Goal: Find specific page/section: Find specific page/section

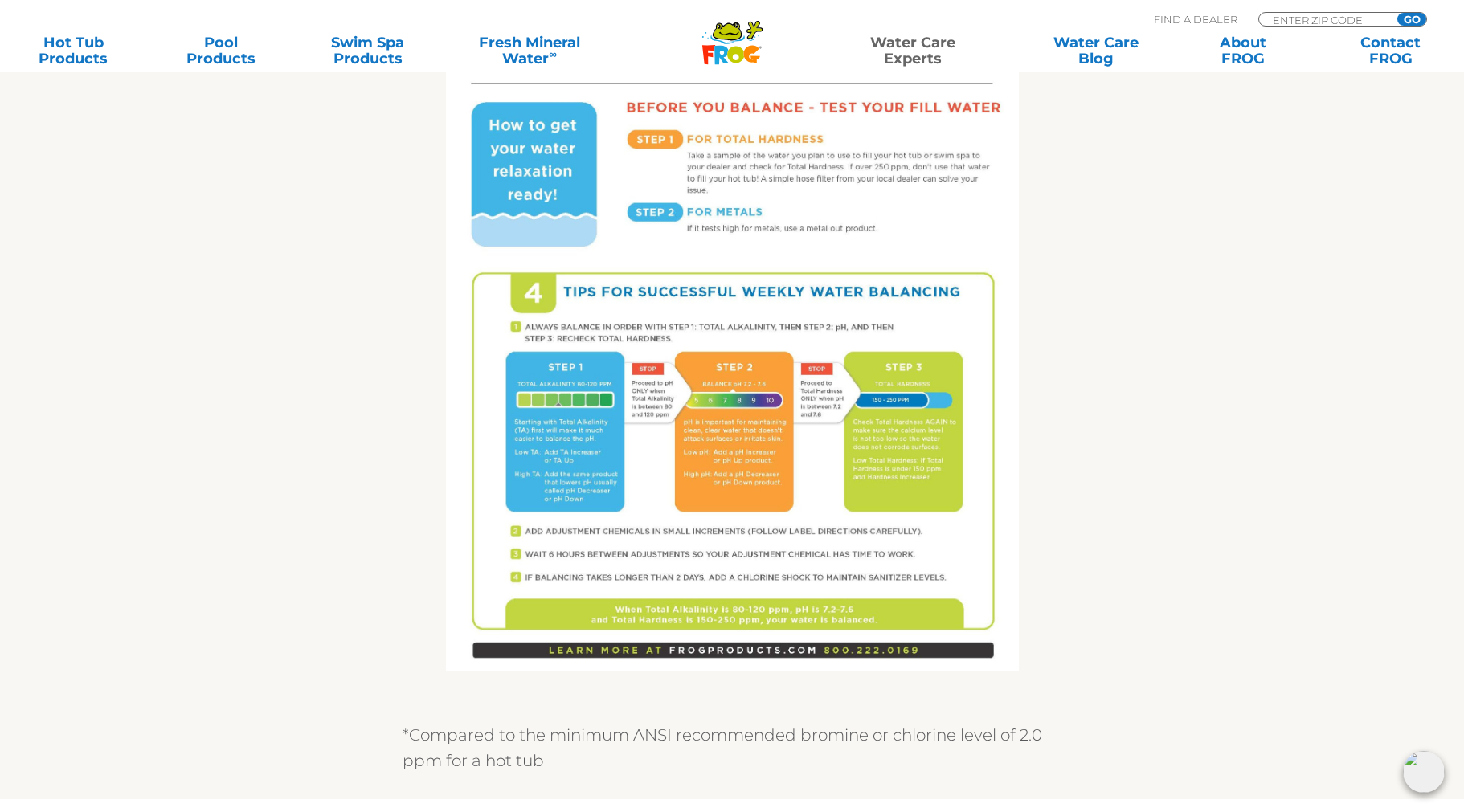
scroll to position [942, 0]
click at [1404, 54] on link "Contact FROG" at bounding box center [1390, 51] width 115 height 32
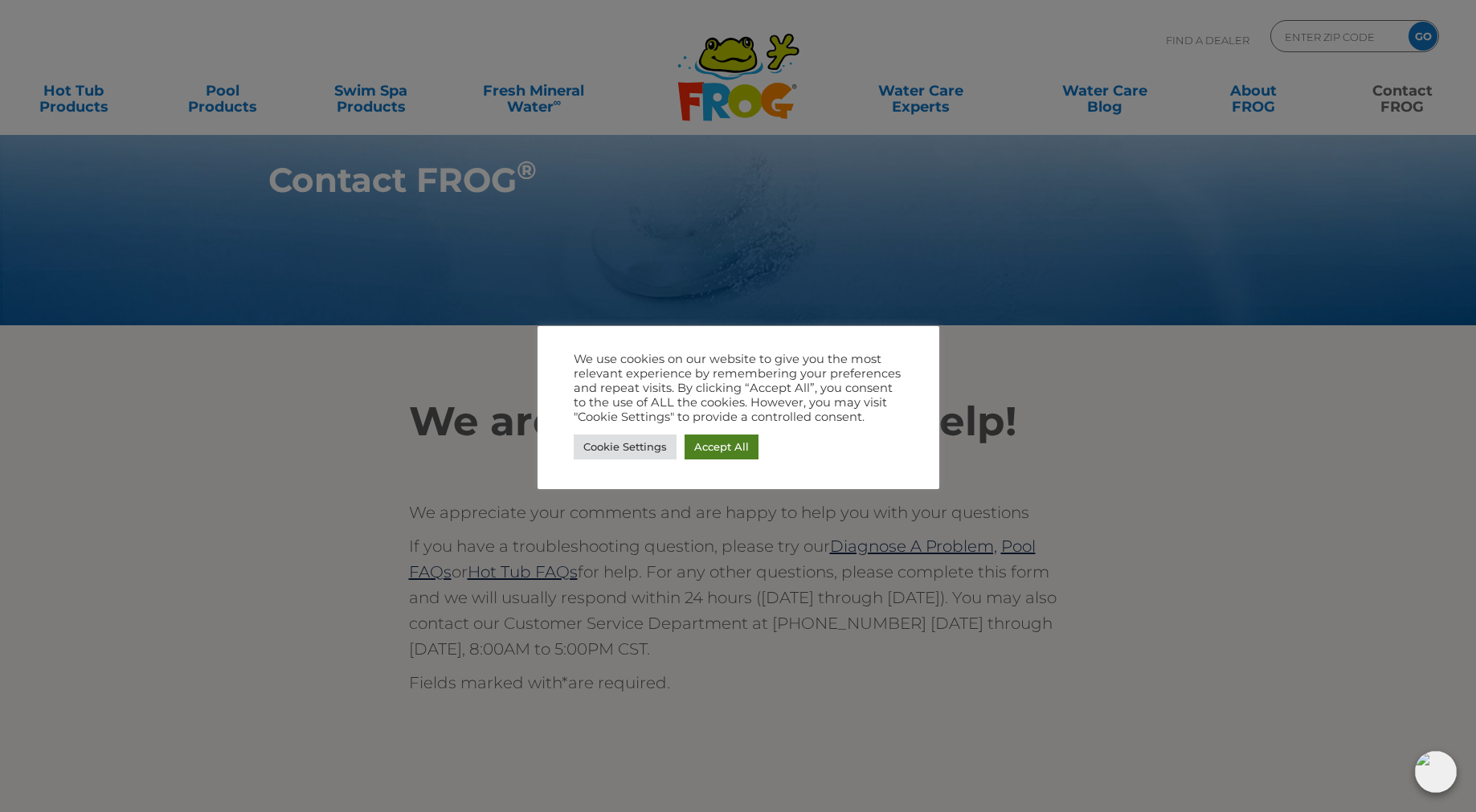
click at [722, 448] on link "Accept All" at bounding box center [721, 446] width 74 height 25
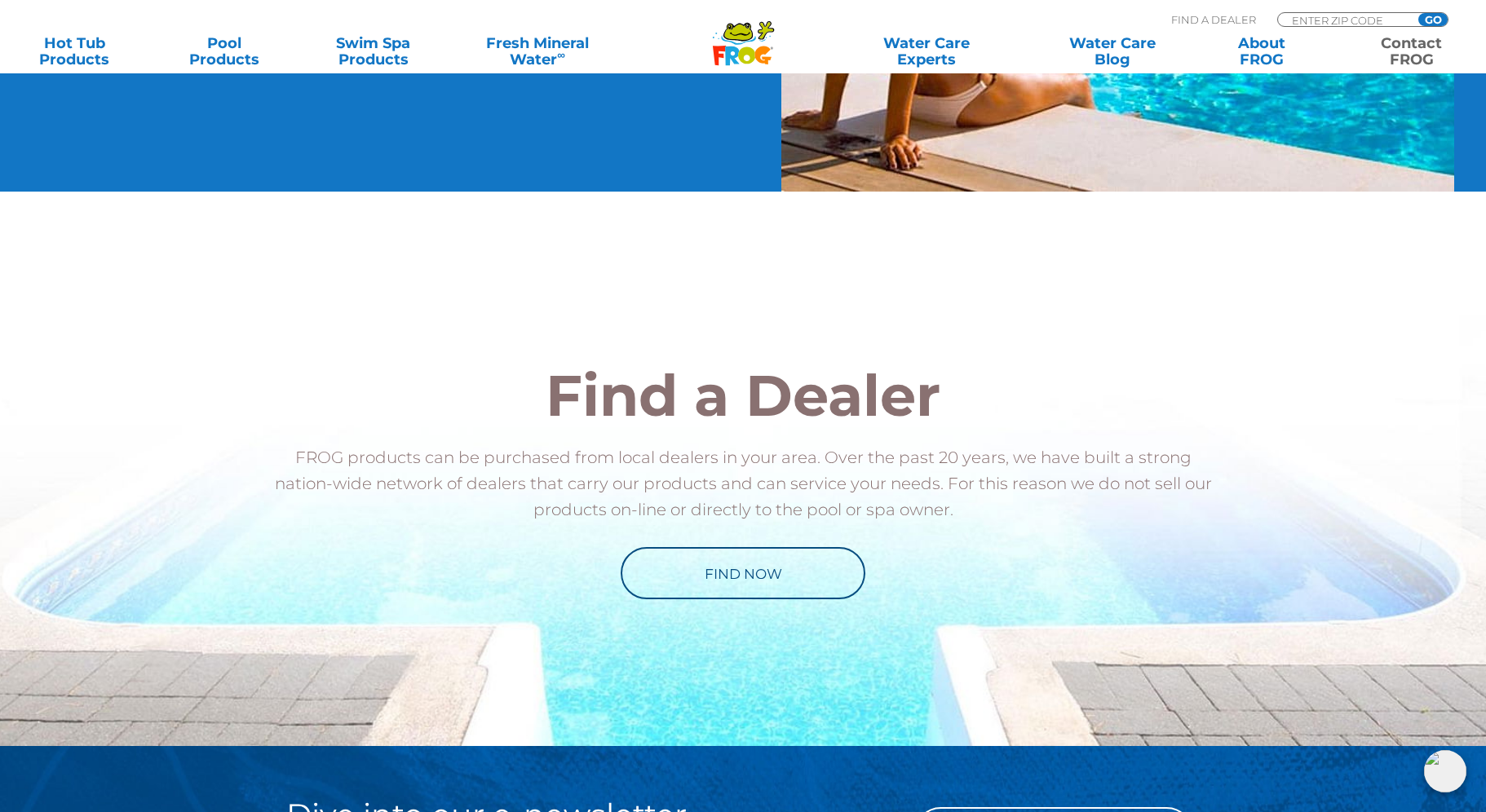
scroll to position [1750, 0]
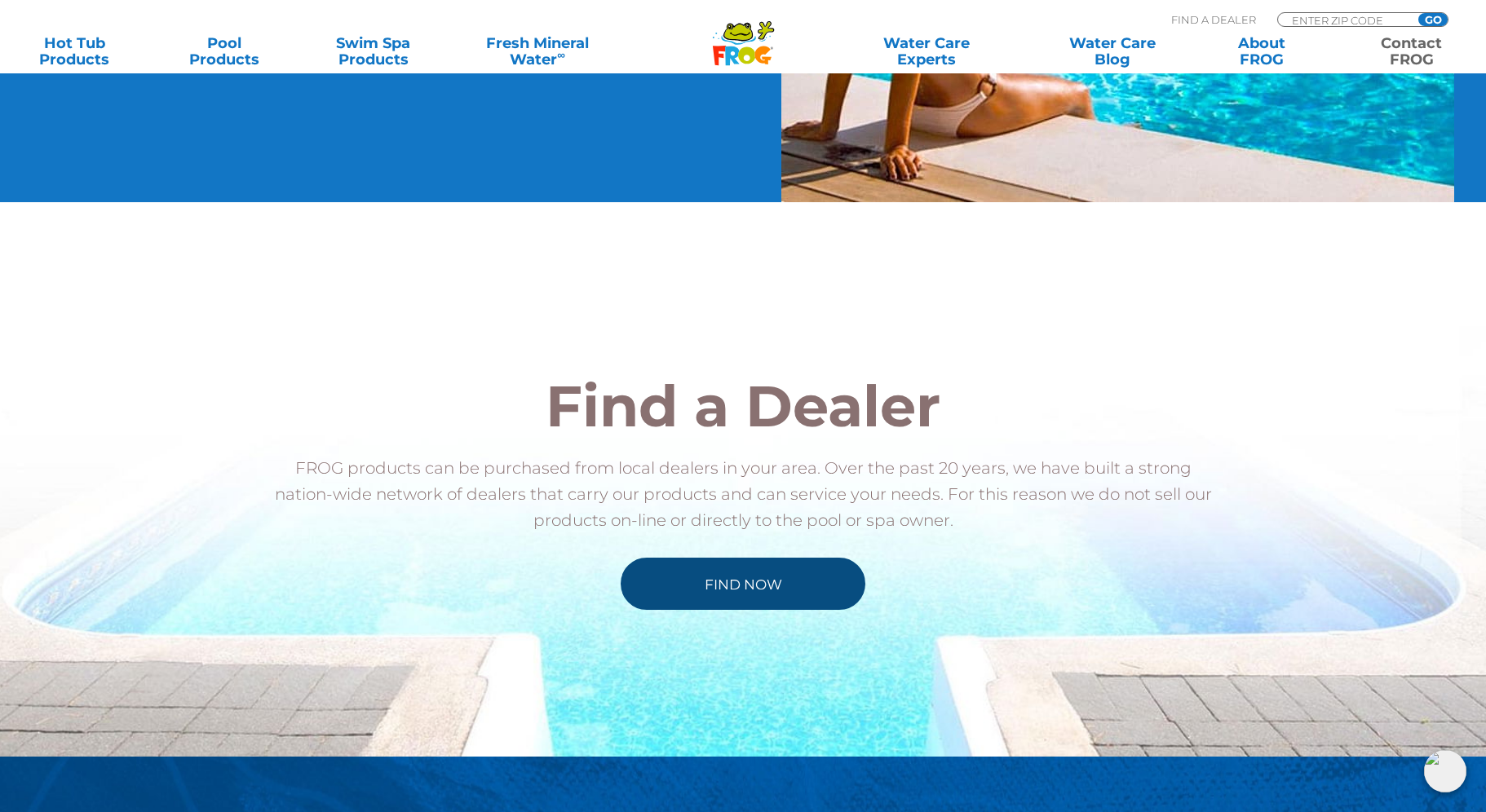
click at [666, 585] on link "Find Now" at bounding box center [743, 584] width 244 height 52
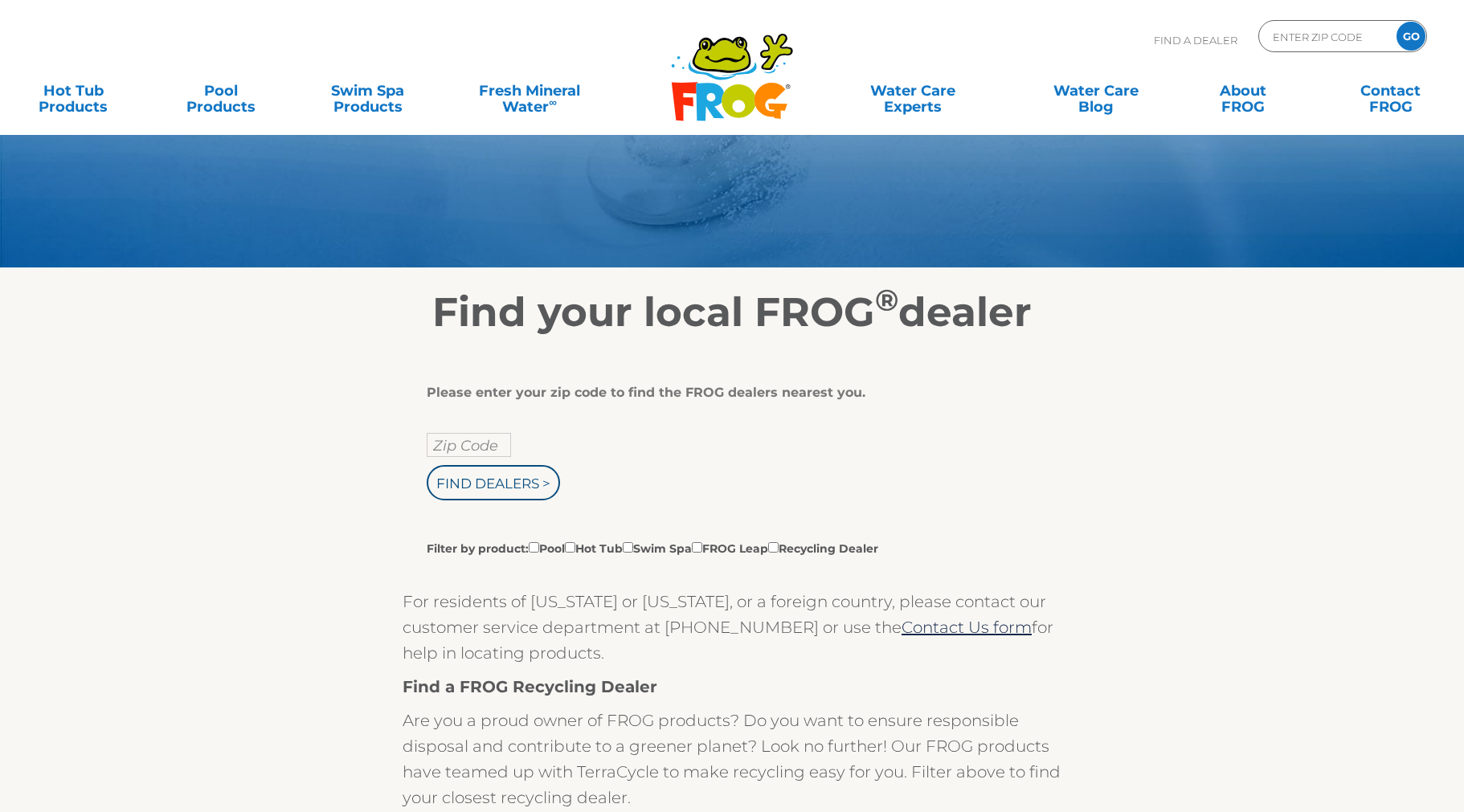
scroll to position [113, 0]
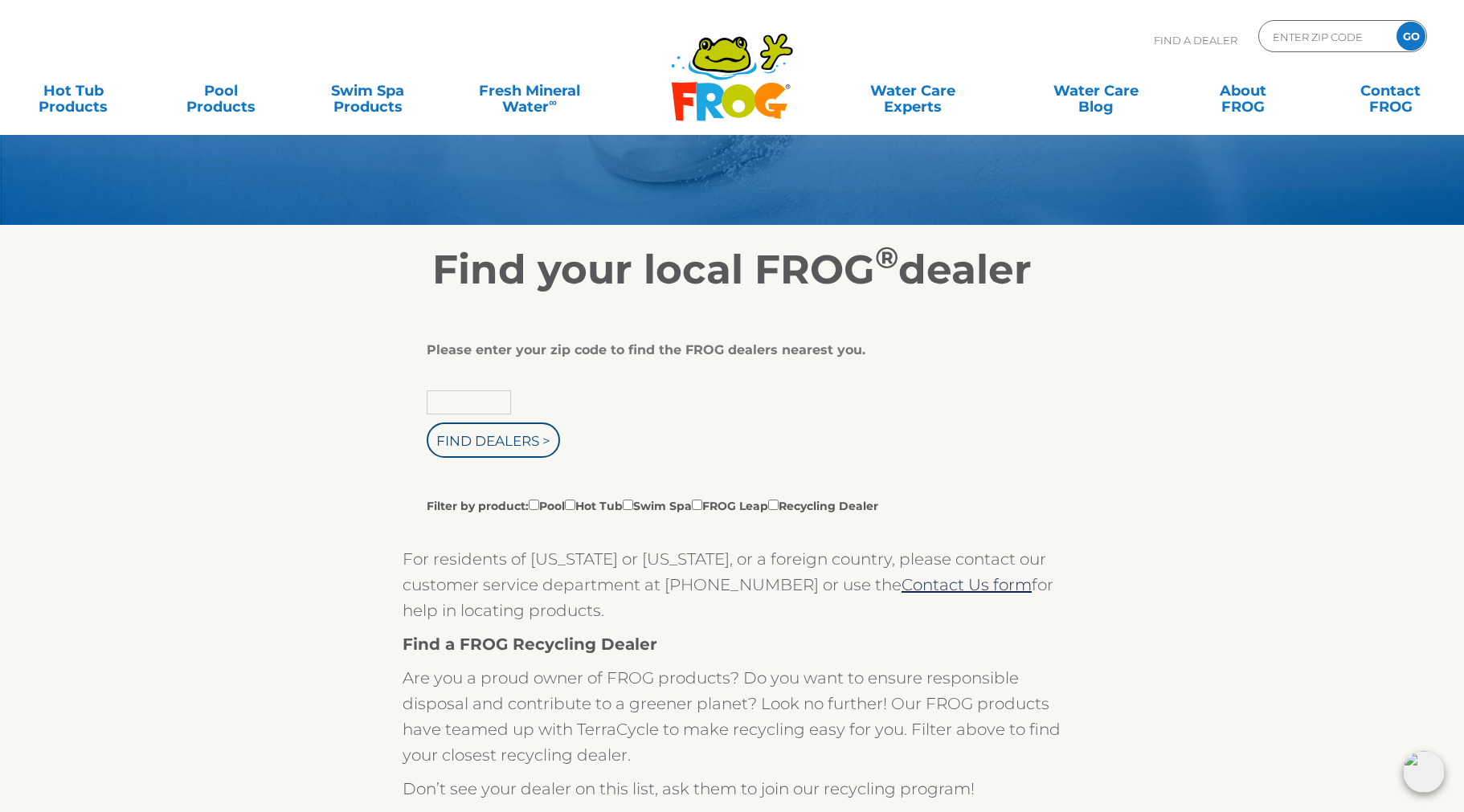
click at [483, 401] on input "text" at bounding box center [469, 402] width 85 height 24
type input "56401"
click at [579, 412] on div "56401 Find Dealers > Filter by product: Pool Hot Tub Swim Spa FROG Leap Recycli…" at bounding box center [725, 452] width 598 height 124
click at [575, 507] on input "Filter by product: Pool Hot Tub Swim Spa FROG Leap Recycling Dealer" at bounding box center [570, 504] width 10 height 10
checkbox input "true"
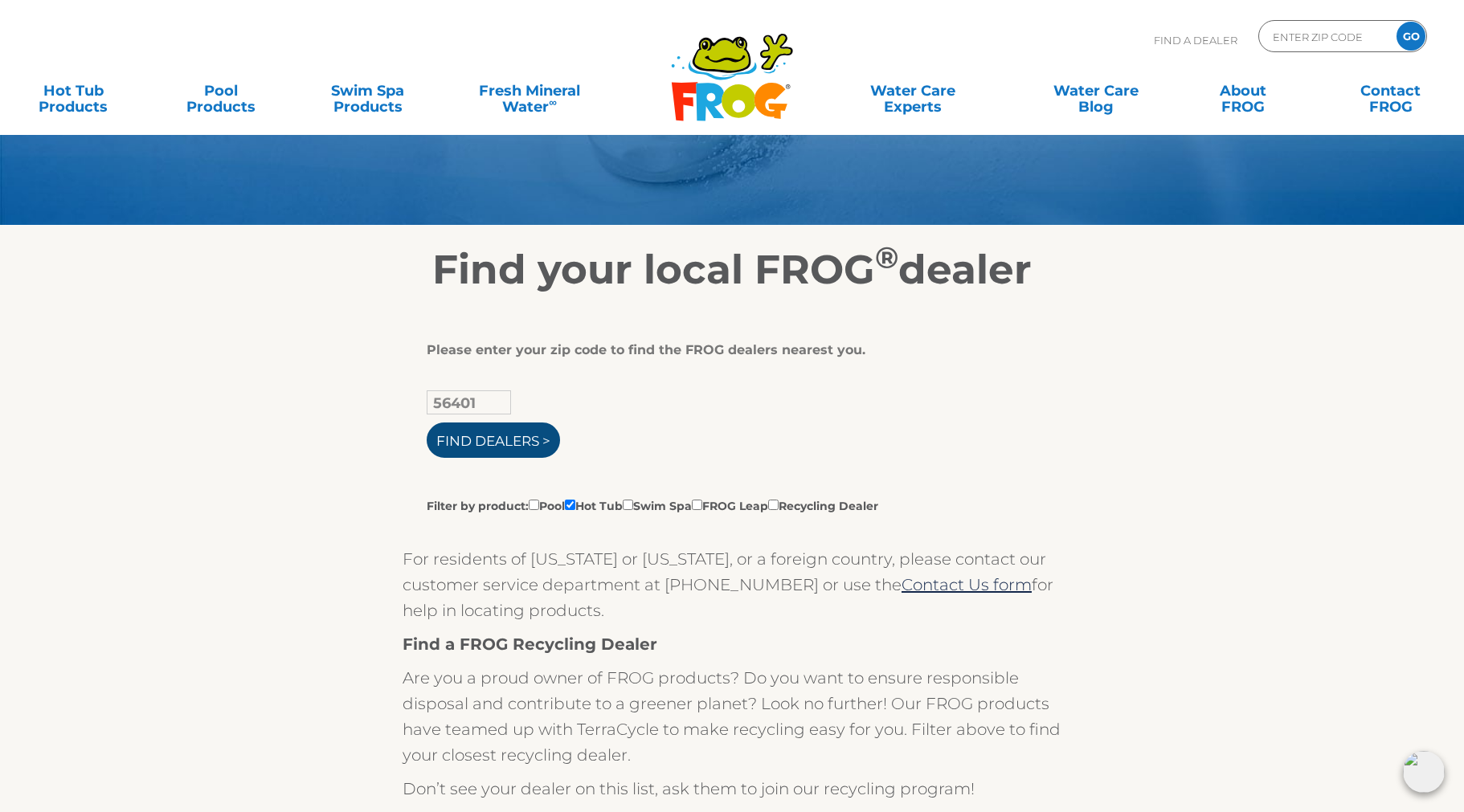
click at [527, 451] on input "Find Dealers >" at bounding box center [493, 440] width 133 height 35
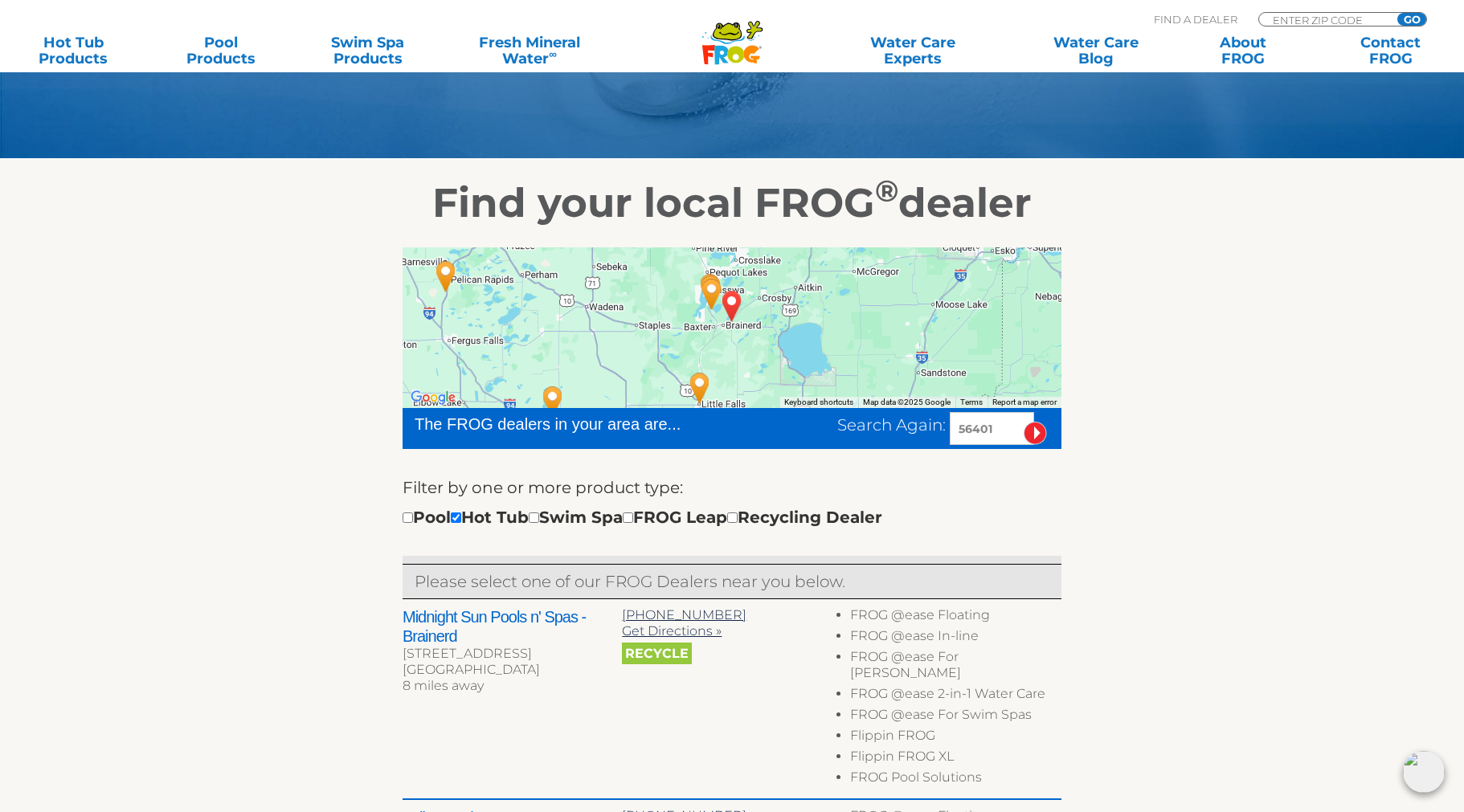
scroll to position [89, 0]
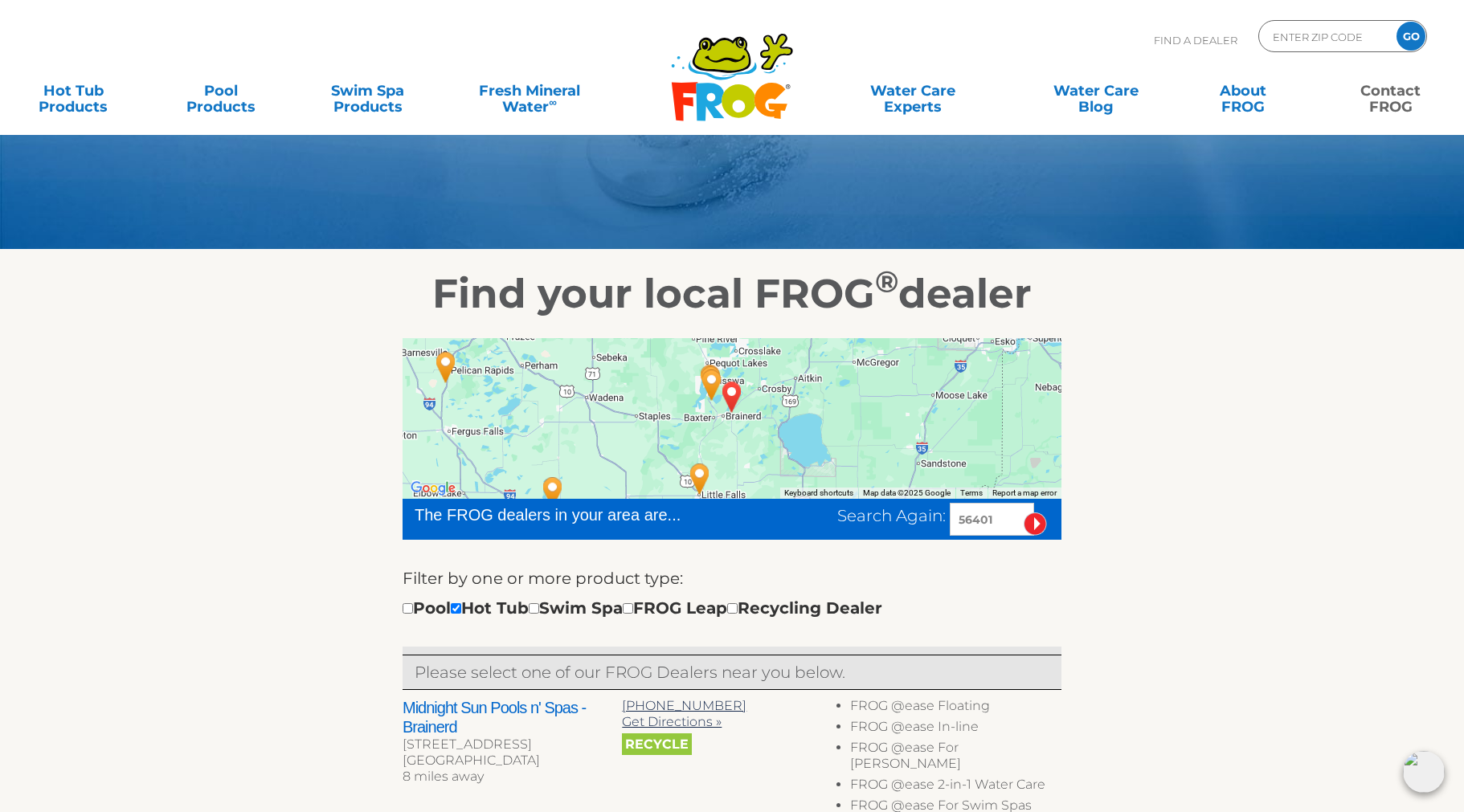
click at [1392, 100] on link "Contact FROG" at bounding box center [1390, 90] width 115 height 32
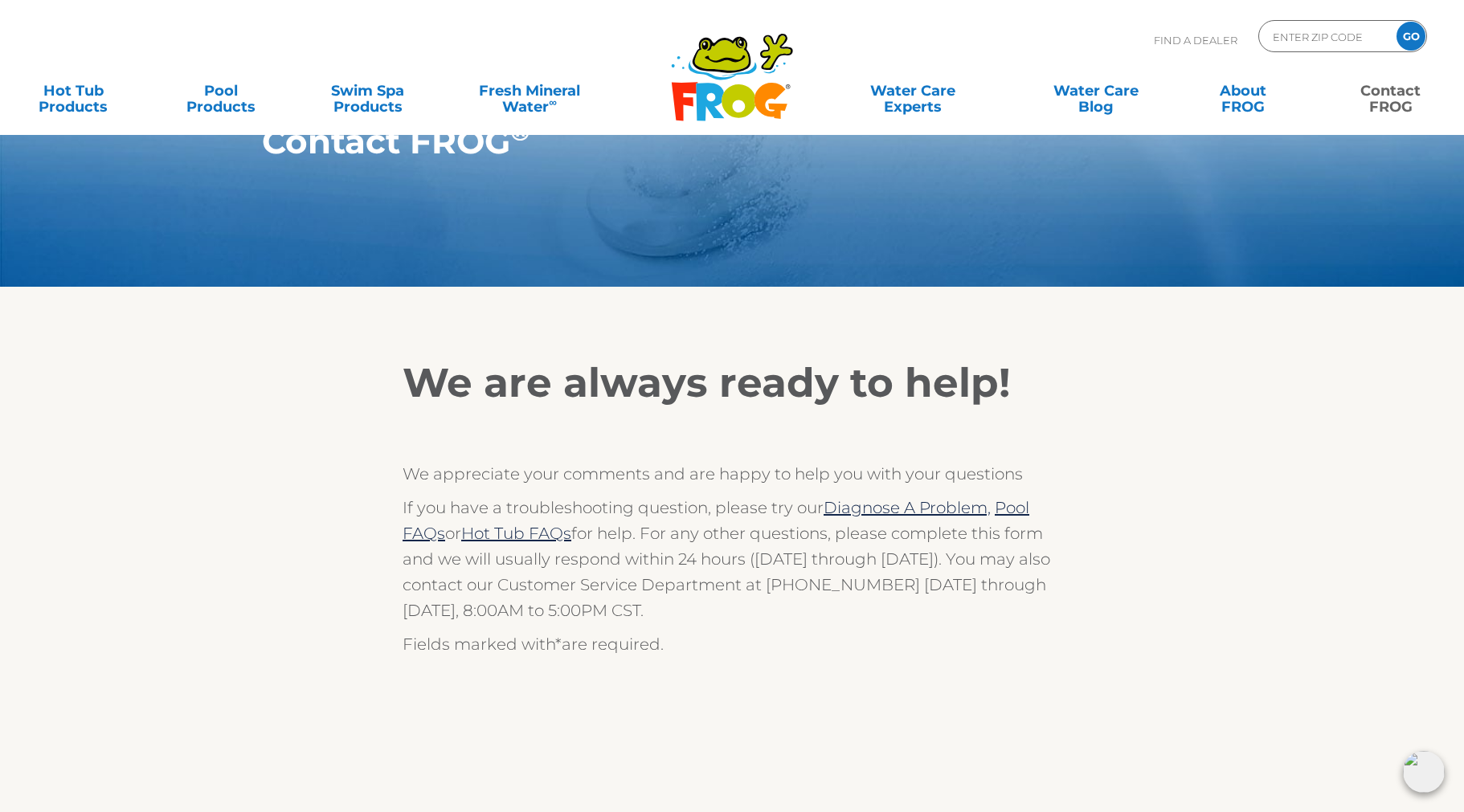
scroll to position [38, 0]
